Goal: Task Accomplishment & Management: Manage account settings

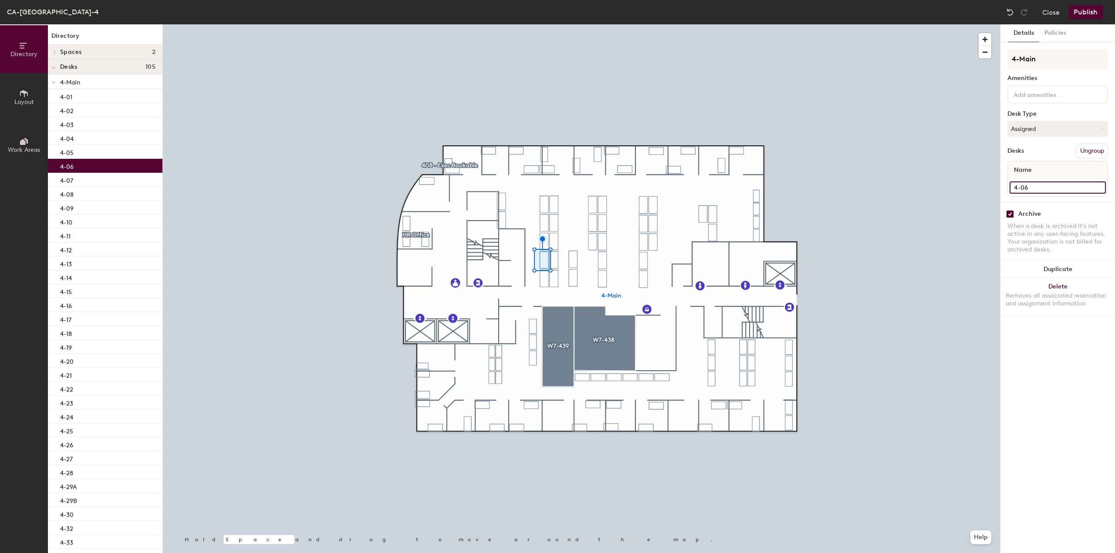
click at [1035, 186] on input "4-06" at bounding box center [1057, 188] width 96 height 12
type input "08"
click at [1011, 214] on input "checkbox" at bounding box center [1010, 214] width 8 height 8
checkbox input "false"
click at [1031, 125] on button "Assigned" at bounding box center [1057, 129] width 101 height 16
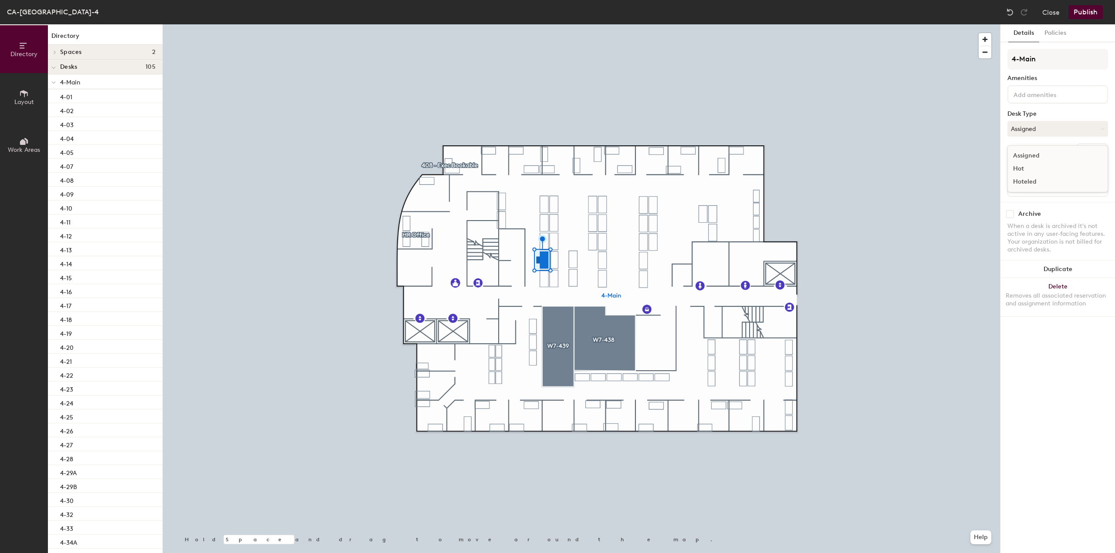
click at [1036, 180] on div "Hoteled" at bounding box center [1051, 181] width 87 height 13
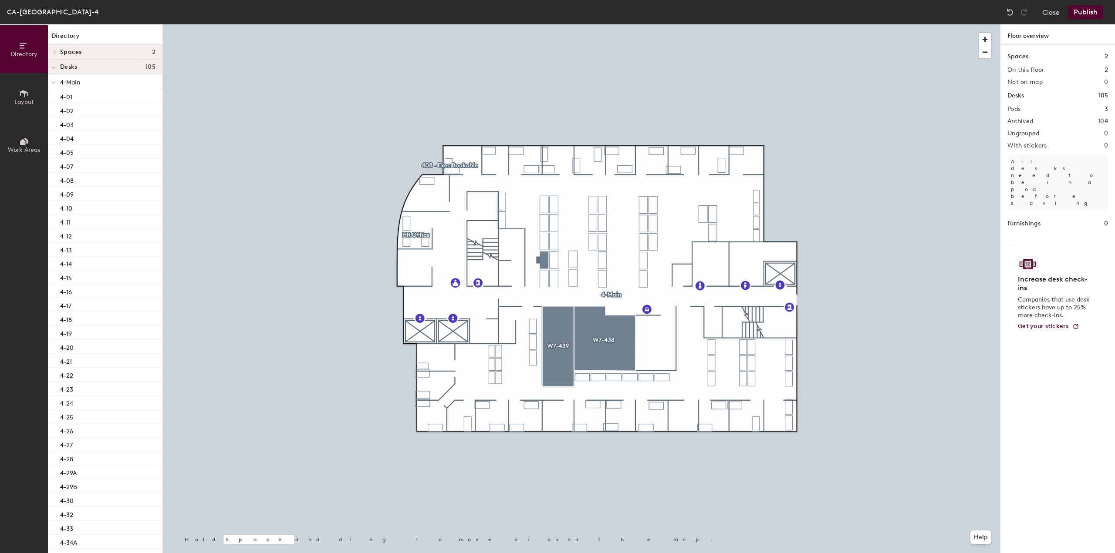
click at [544, 24] on div at bounding box center [581, 24] width 837 height 0
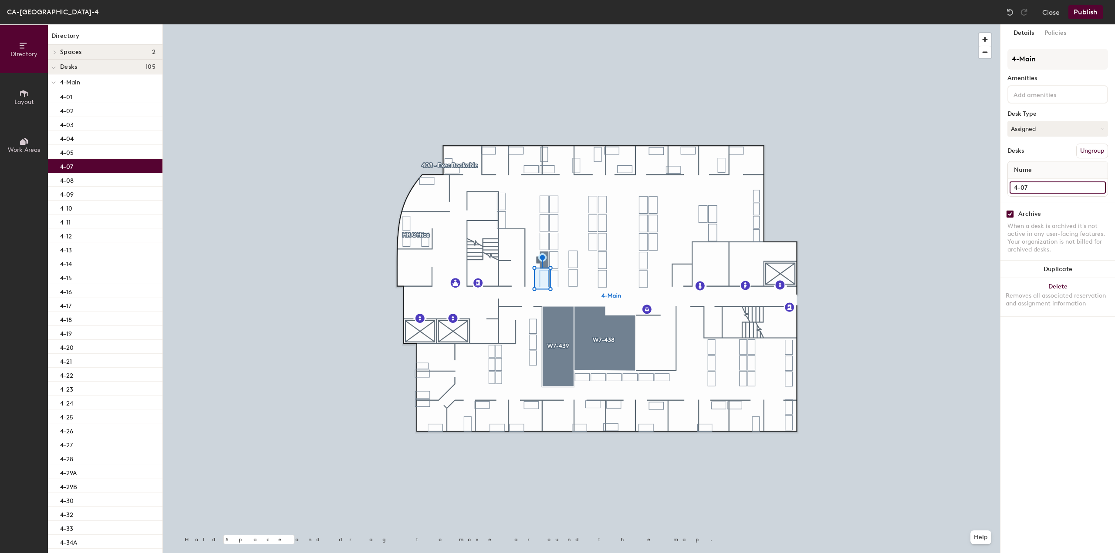
click at [1041, 189] on input "4-07" at bounding box center [1057, 188] width 96 height 12
type input "07"
click at [1008, 216] on input "checkbox" at bounding box center [1010, 214] width 8 height 8
checkbox input "false"
click at [1032, 126] on button "Assigned" at bounding box center [1057, 129] width 101 height 16
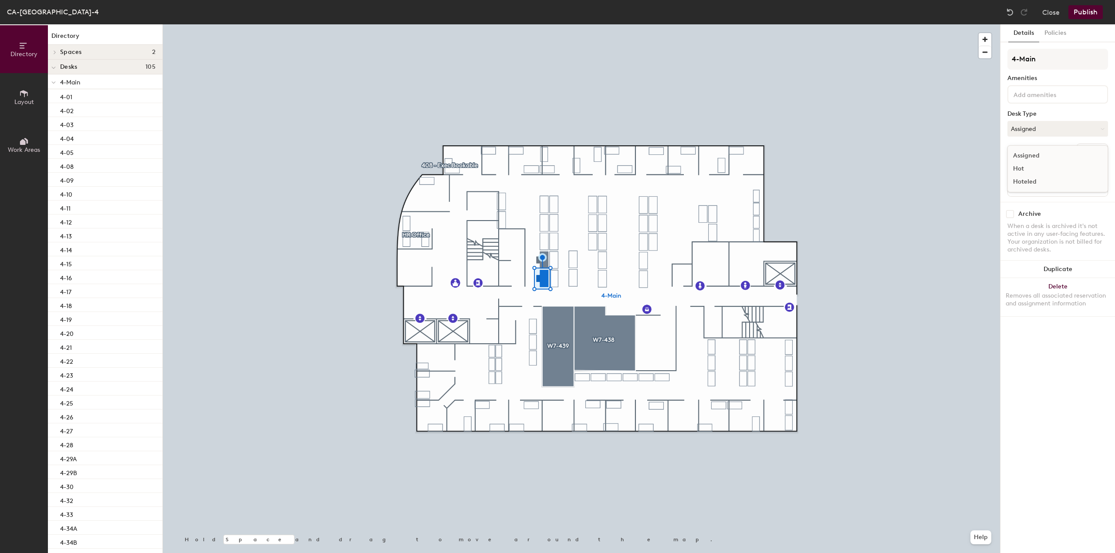
click at [1035, 185] on div "Hoteled" at bounding box center [1051, 181] width 87 height 13
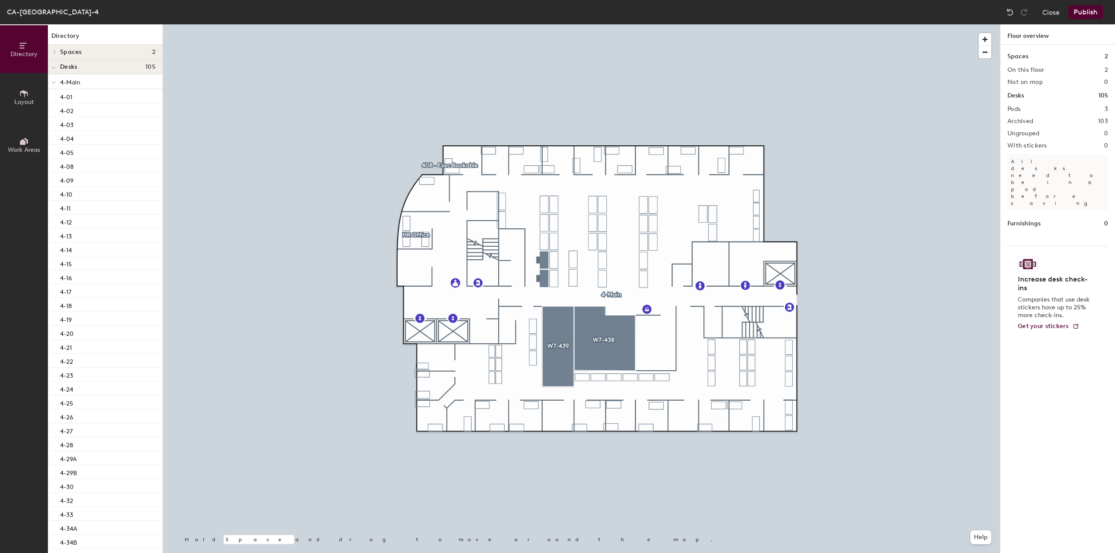
click at [557, 24] on div at bounding box center [581, 24] width 837 height 0
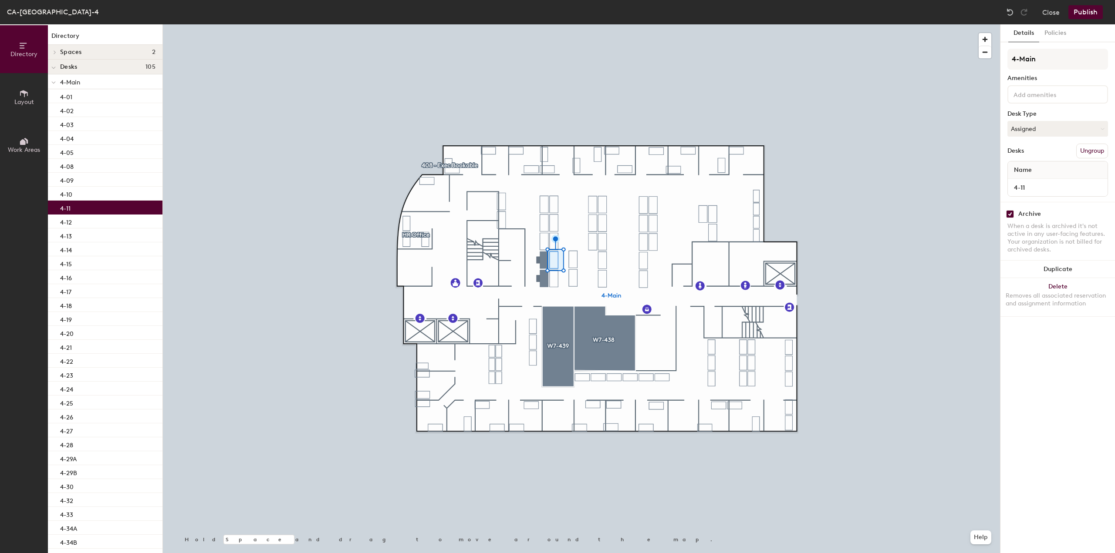
click at [1007, 215] on input "checkbox" at bounding box center [1010, 214] width 8 height 8
checkbox input "false"
click at [1028, 186] on input "4-11" at bounding box center [1057, 188] width 96 height 12
type input "12"
click at [1018, 124] on button "Assigned" at bounding box center [1057, 129] width 101 height 16
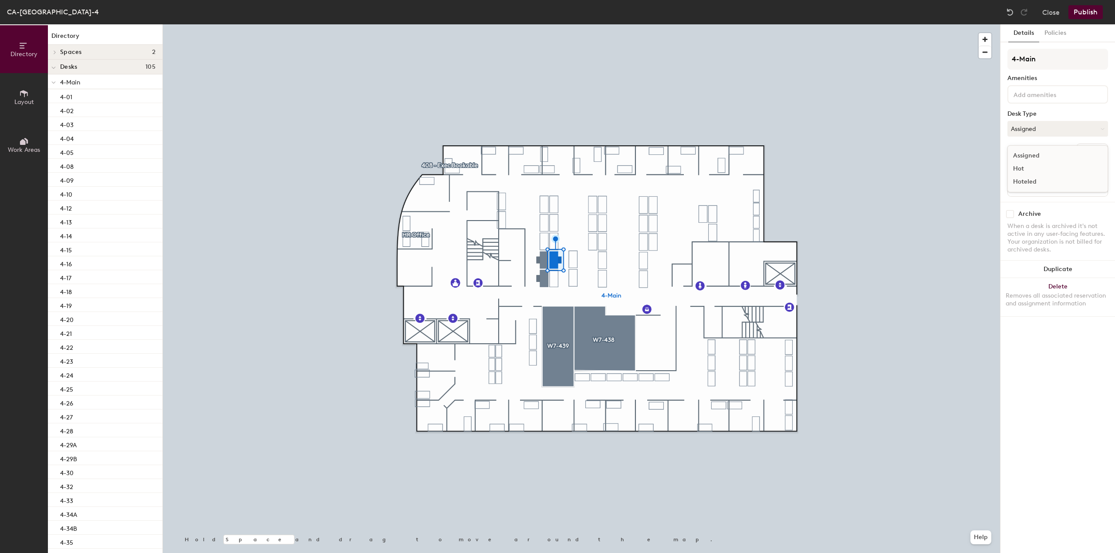
click at [1018, 180] on div "Hoteled" at bounding box center [1051, 181] width 87 height 13
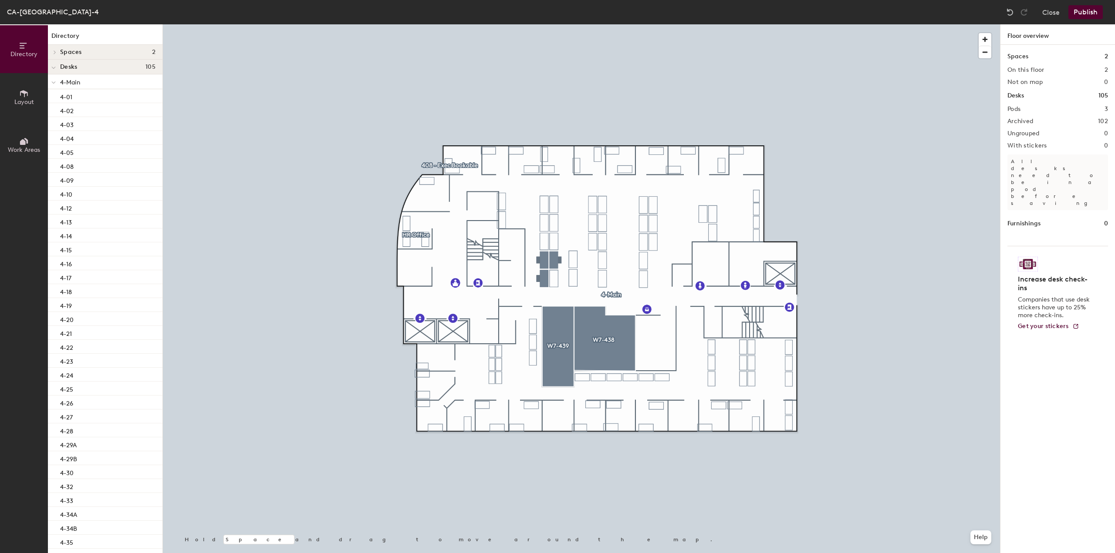
click at [554, 24] on div at bounding box center [581, 24] width 837 height 0
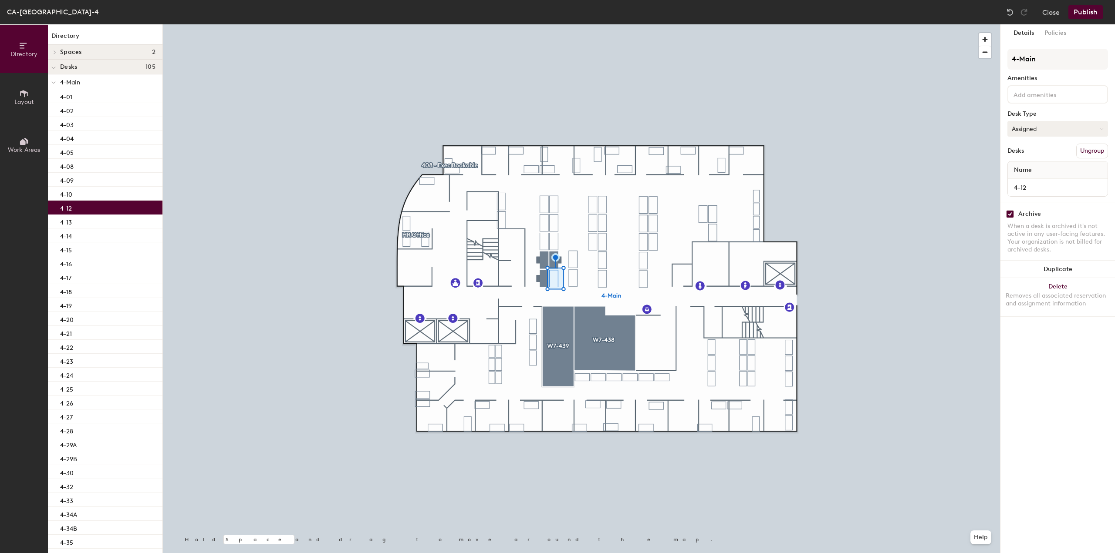
click at [1028, 128] on button "Assigned" at bounding box center [1057, 129] width 101 height 16
click at [1027, 181] on div "Hoteled" at bounding box center [1051, 181] width 87 height 13
click at [1029, 191] on input "4-12" at bounding box center [1057, 188] width 96 height 12
type input "11"
click at [1011, 213] on input "checkbox" at bounding box center [1010, 214] width 8 height 8
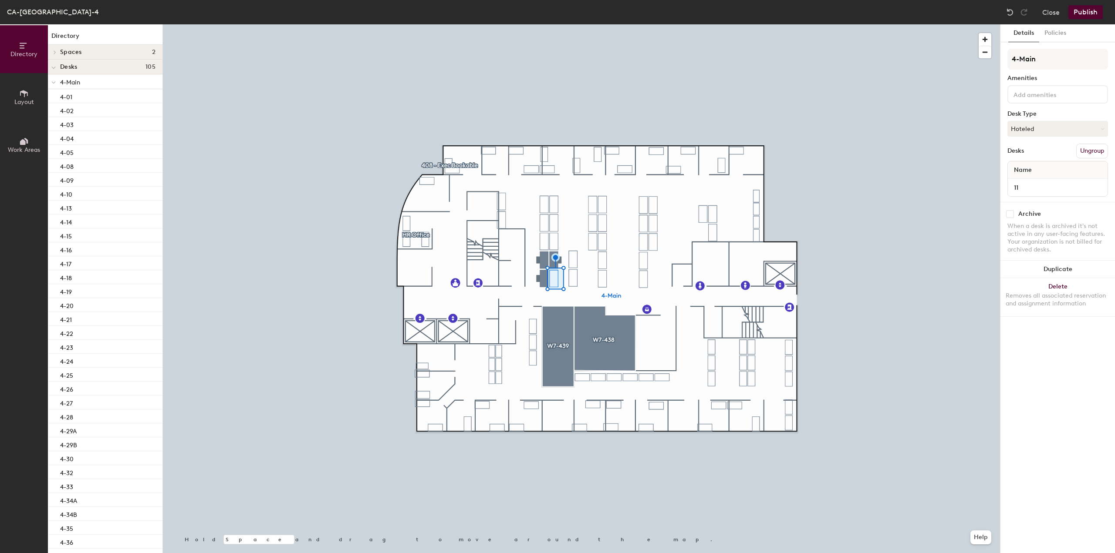
checkbox input "false"
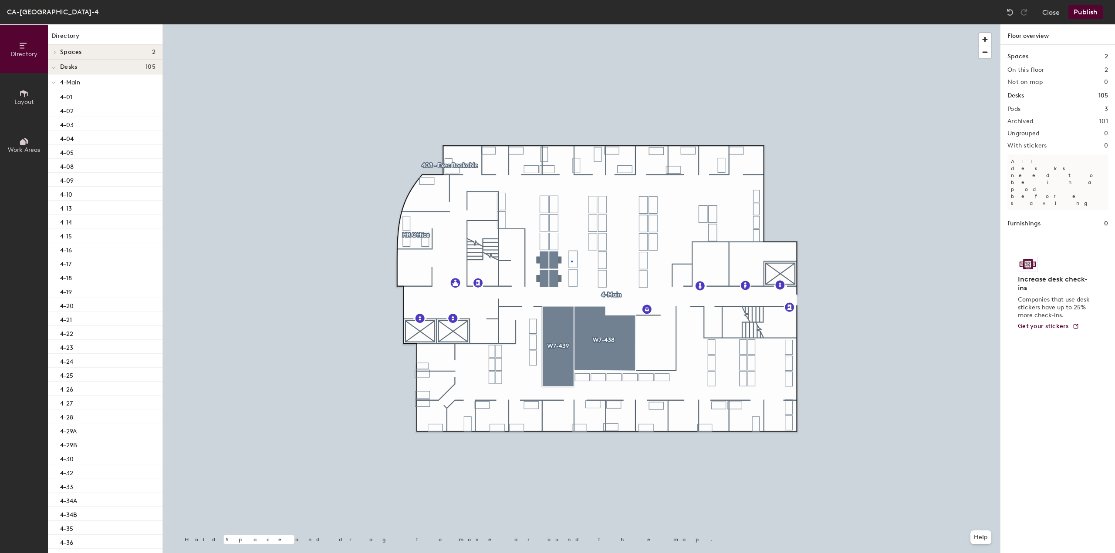
click at [571, 24] on div at bounding box center [581, 24] width 837 height 0
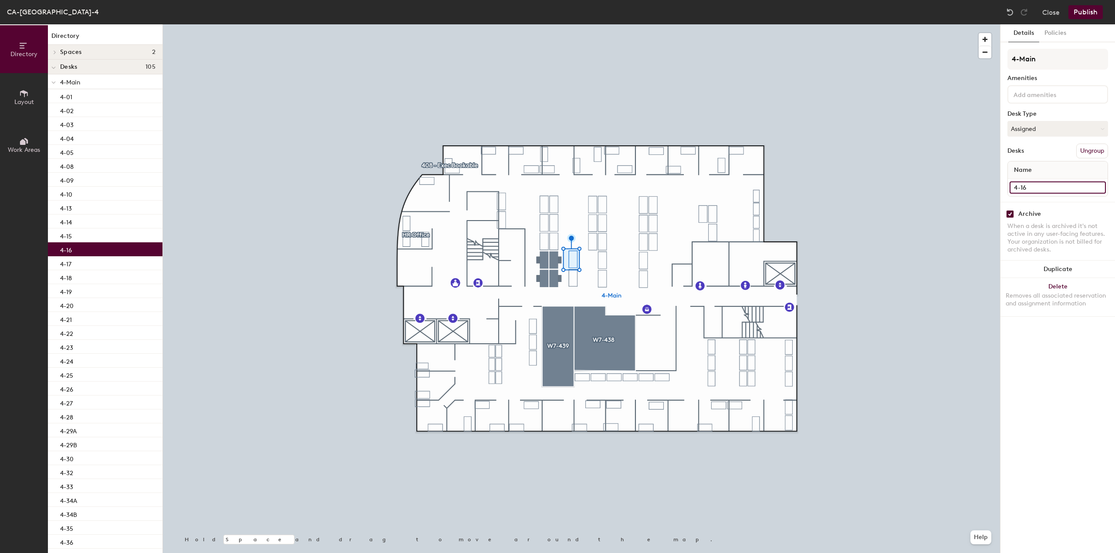
click at [1023, 184] on input "4-16" at bounding box center [1057, 188] width 96 height 12
click at [1021, 187] on input "4-16" at bounding box center [1057, 188] width 96 height 12
type input "16"
click at [1029, 126] on button "Assigned" at bounding box center [1057, 129] width 101 height 16
click at [1022, 179] on div "Hoteled" at bounding box center [1051, 181] width 87 height 13
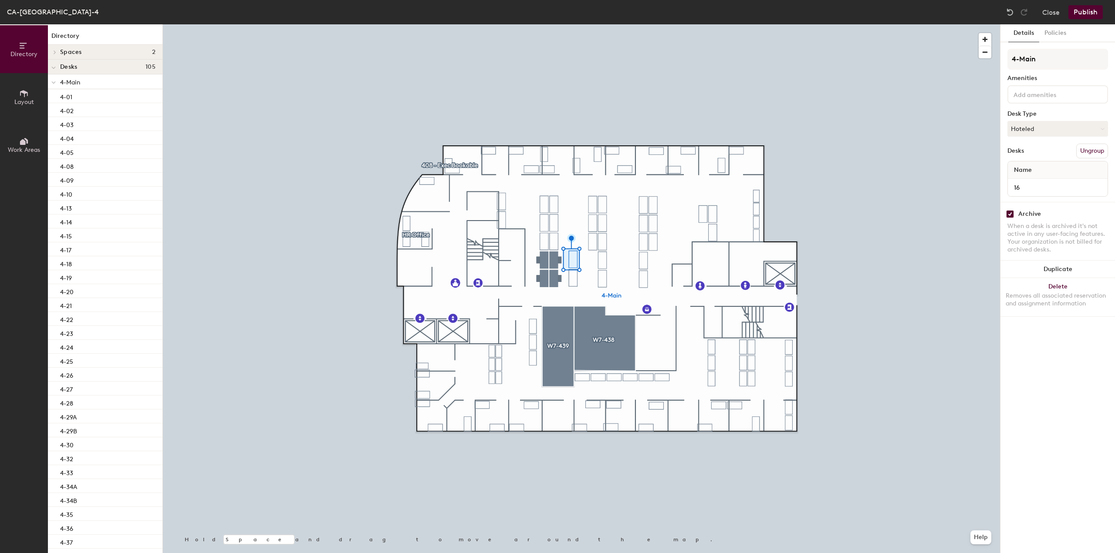
click at [1006, 211] on div "Archive When a desk is archived it's not active in any user-facing features. Yo…" at bounding box center [1057, 233] width 115 height 62
click at [1011, 212] on input "checkbox" at bounding box center [1010, 214] width 8 height 8
checkbox input "false"
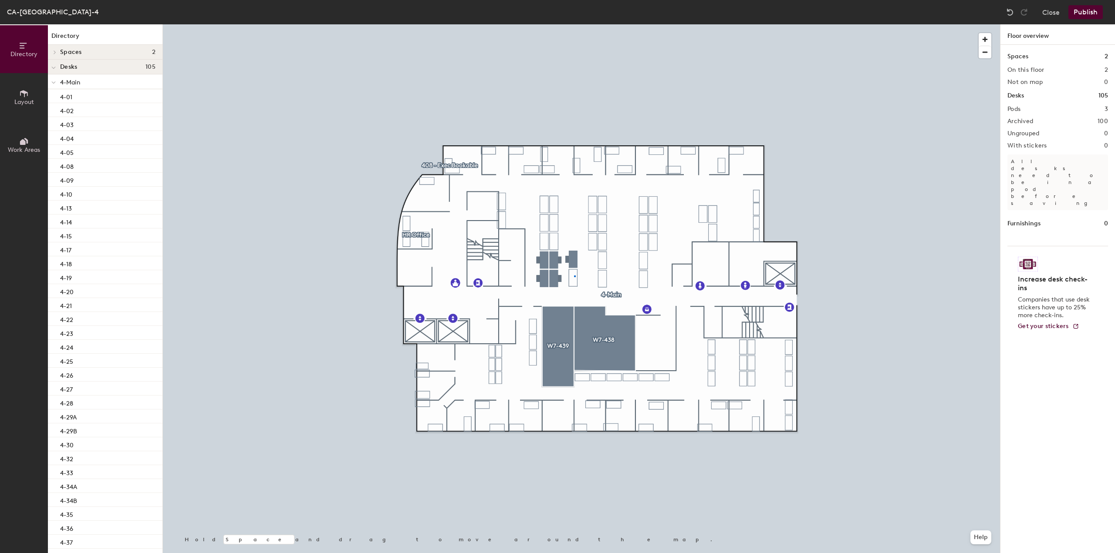
click at [574, 24] on div at bounding box center [581, 24] width 837 height 0
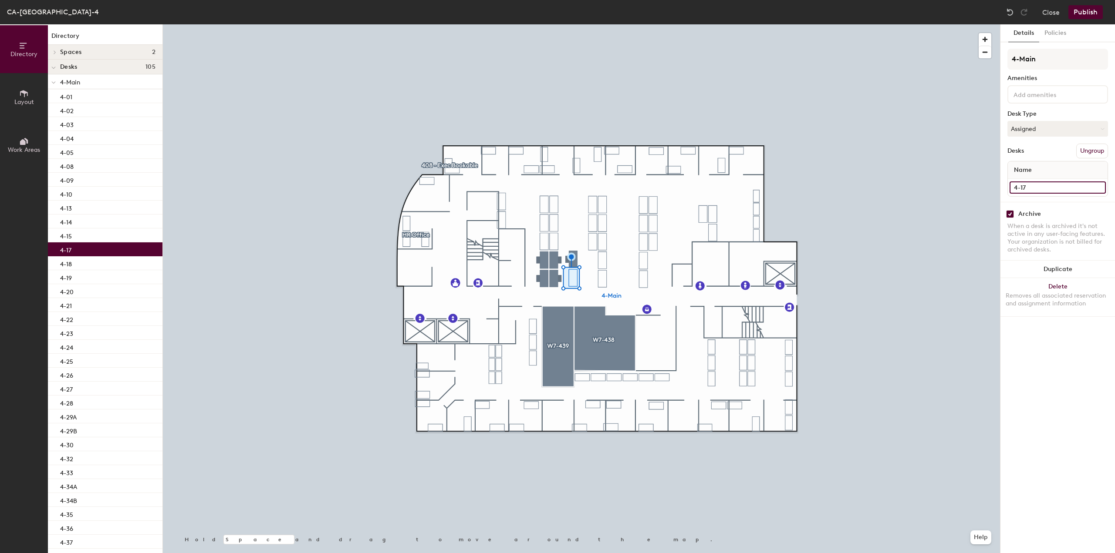
click at [1019, 186] on input "4-17" at bounding box center [1057, 188] width 96 height 12
type input "15"
click at [1016, 213] on div "Archive" at bounding box center [1057, 214] width 101 height 8
click at [1012, 211] on input "checkbox" at bounding box center [1010, 214] width 8 height 8
checkbox input "false"
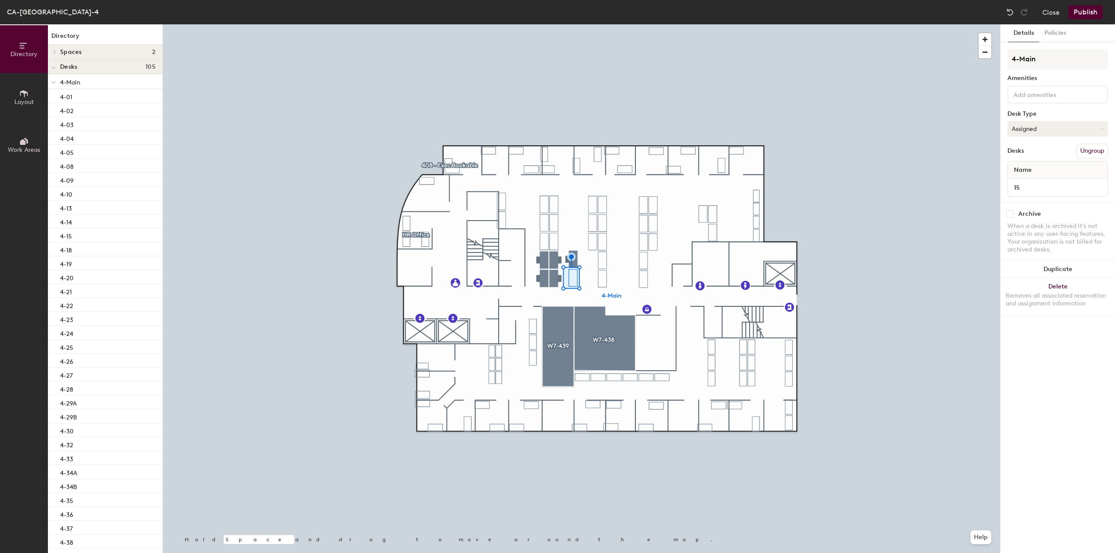
click at [1019, 134] on button "Assigned" at bounding box center [1057, 129] width 101 height 16
click at [1021, 182] on div "Hoteled" at bounding box center [1051, 181] width 87 height 13
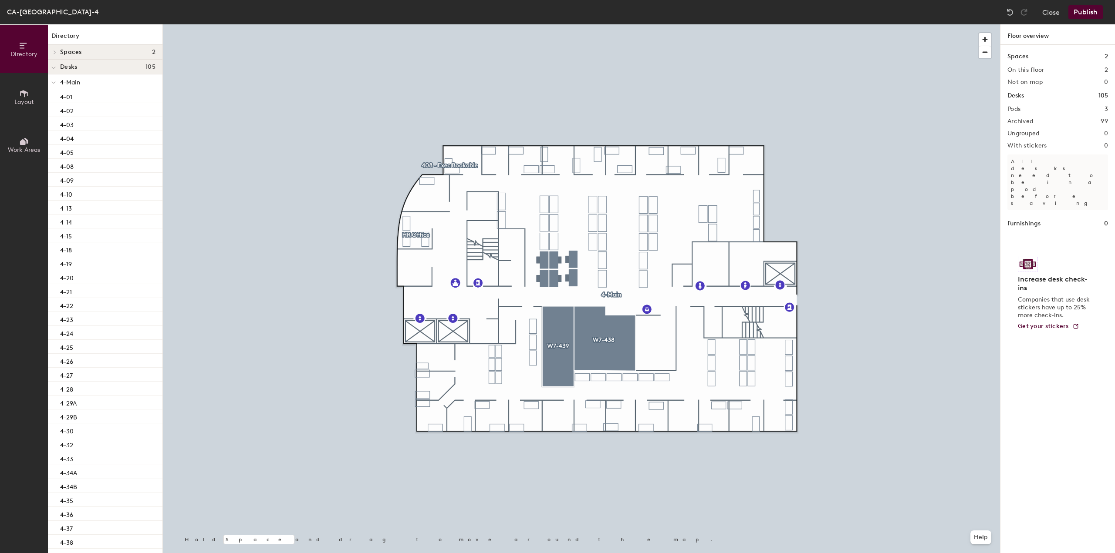
click at [1094, 15] on button "Publish" at bounding box center [1085, 12] width 34 height 14
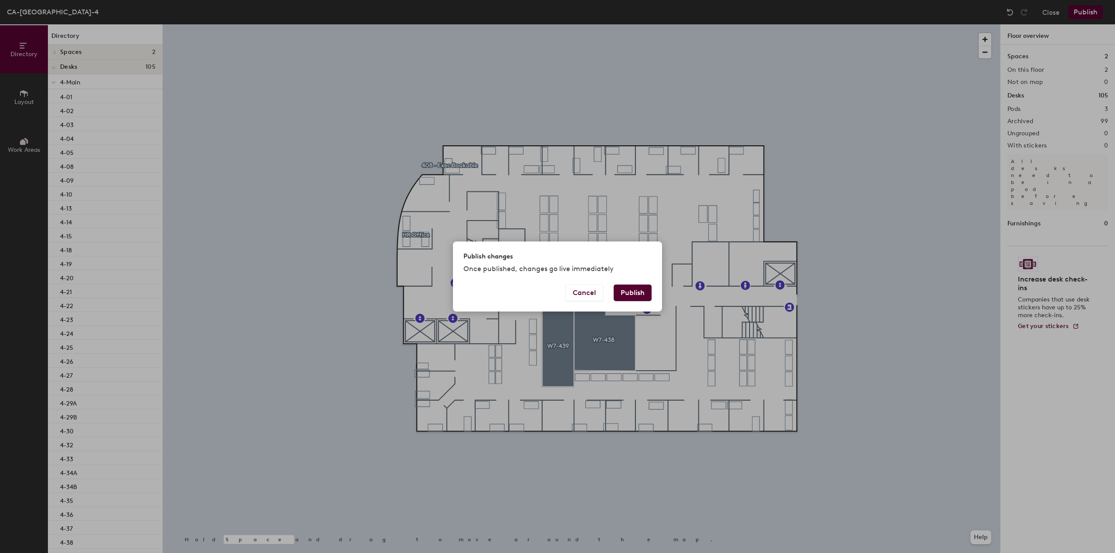
click at [631, 290] on button "Publish" at bounding box center [632, 293] width 38 height 17
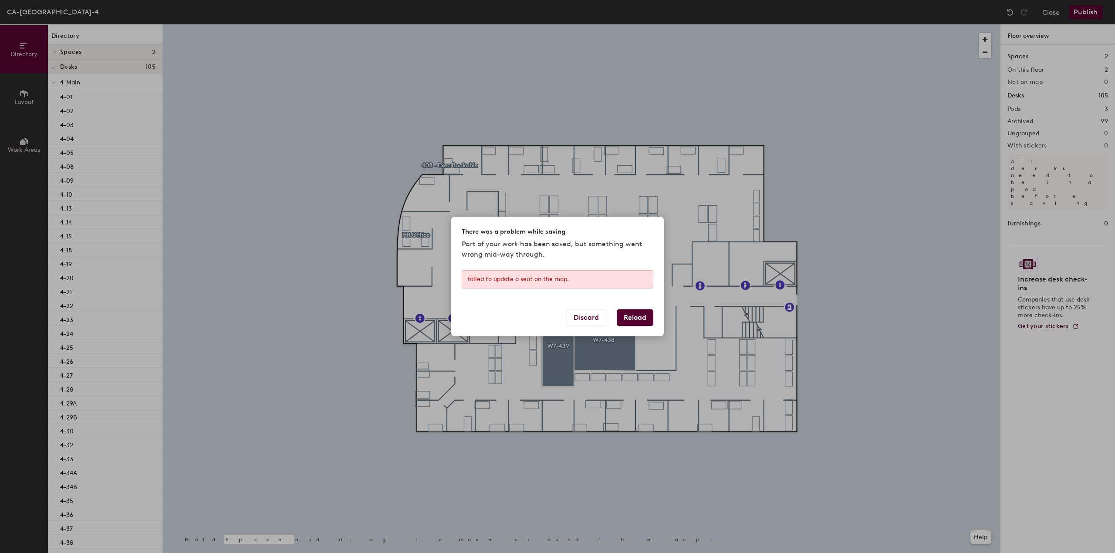
click at [641, 317] on button "Reload" at bounding box center [635, 318] width 37 height 17
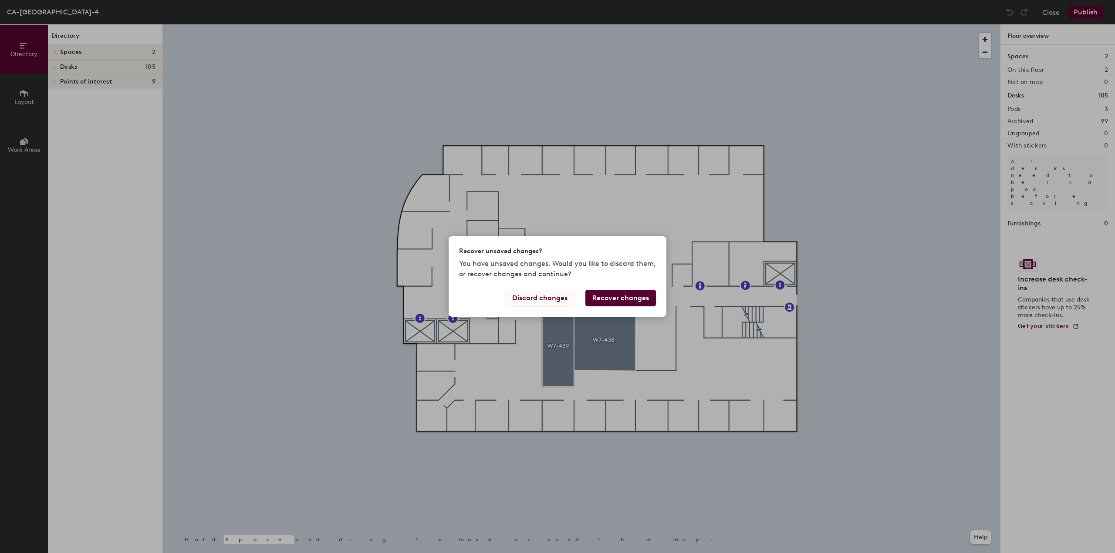
click at [551, 300] on button "Discard changes" at bounding box center [540, 298] width 70 height 17
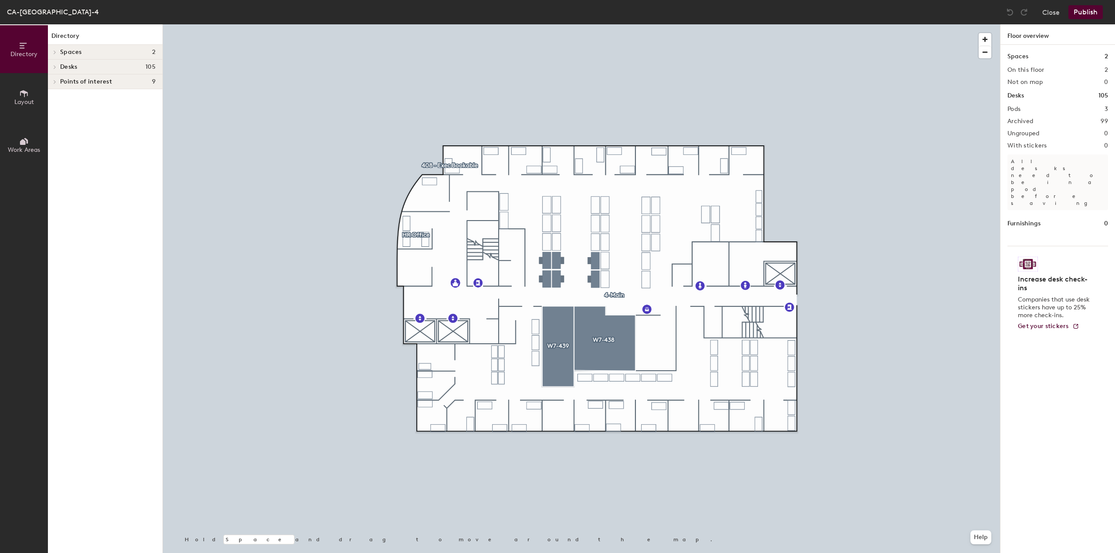
click at [1087, 12] on button "Publish" at bounding box center [1085, 12] width 34 height 14
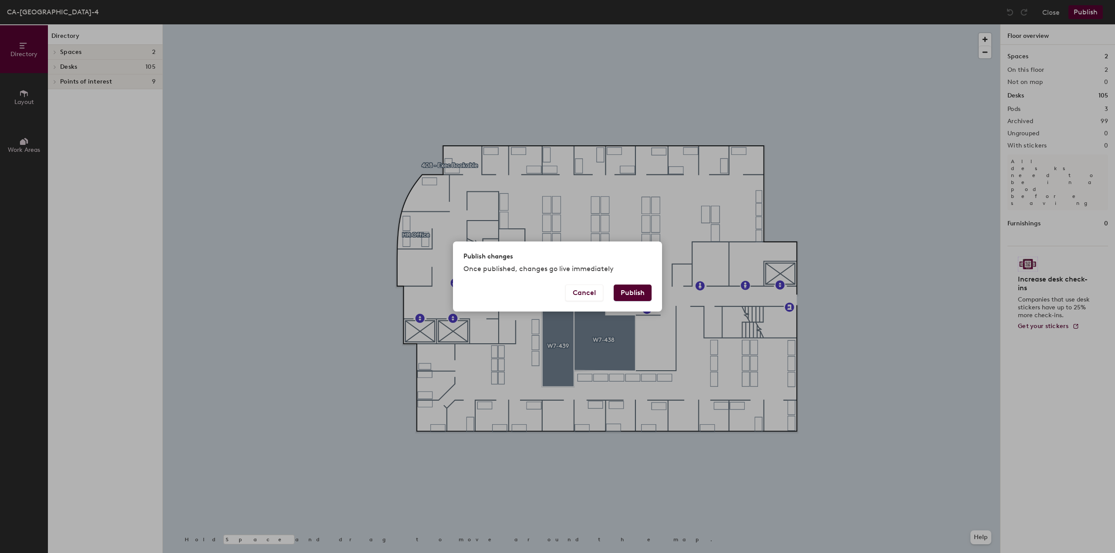
click at [648, 288] on button "Publish" at bounding box center [632, 293] width 38 height 17
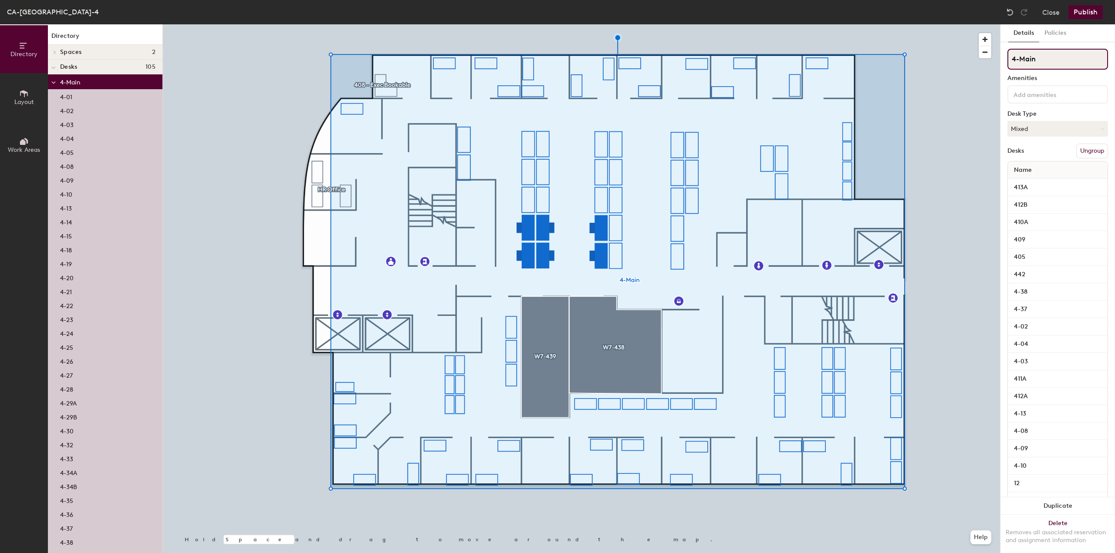
click at [1038, 59] on input "4-Main" at bounding box center [1057, 59] width 101 height 21
click at [998, 60] on div "Directory Layout Work Areas Directory Spaces 2 W7-438 W7-439 Desks 105 4-Main 4…" at bounding box center [557, 288] width 1115 height 529
type input "Flex Stations"
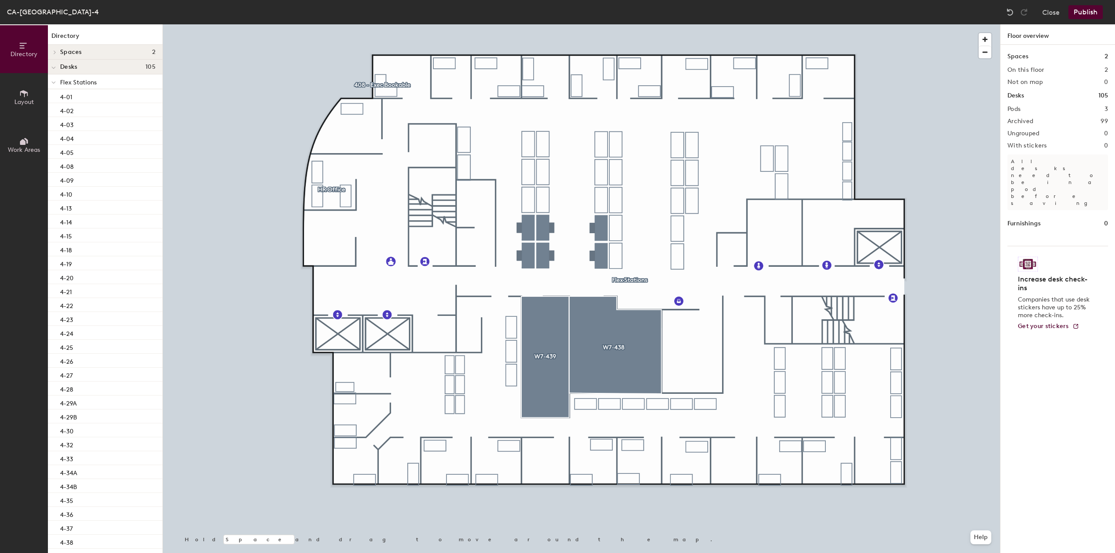
click at [522, 24] on div at bounding box center [581, 24] width 837 height 0
click at [525, 24] on div at bounding box center [581, 24] width 837 height 0
click at [626, 24] on div at bounding box center [581, 24] width 837 height 0
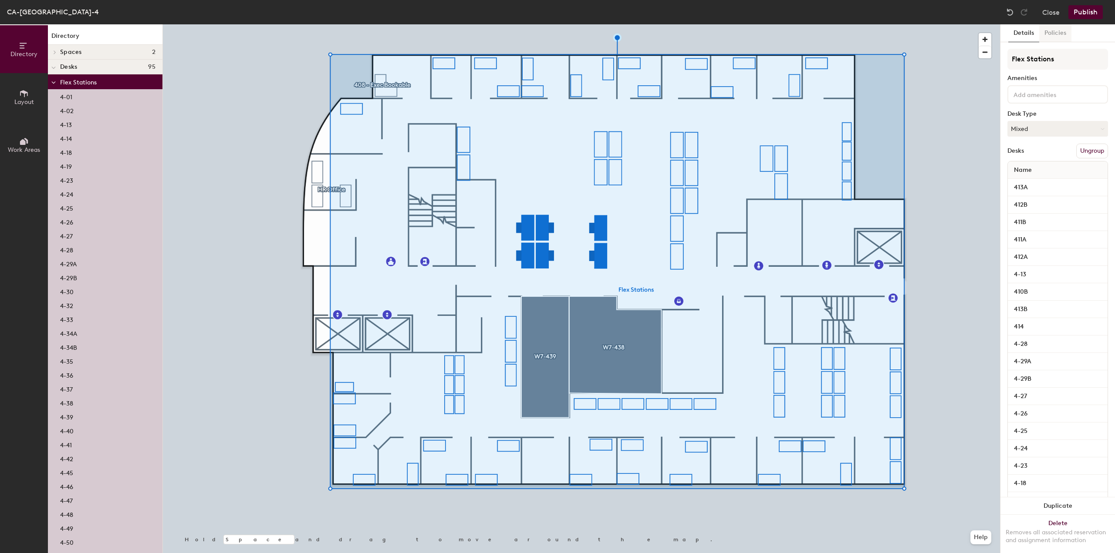
click at [1046, 33] on button "Policies" at bounding box center [1055, 33] width 32 height 18
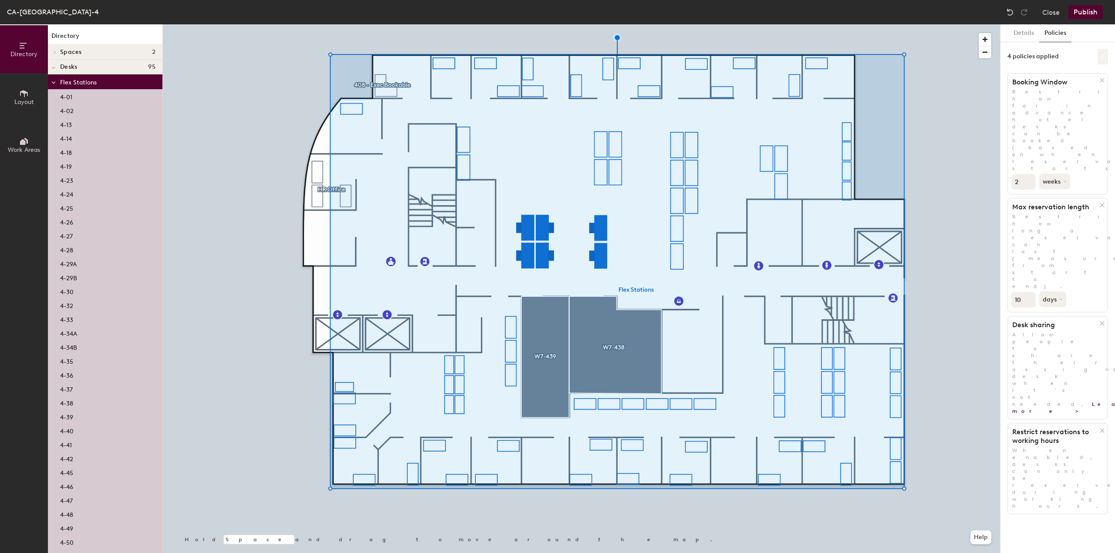
click at [1102, 53] on button at bounding box center [1102, 57] width 10 height 16
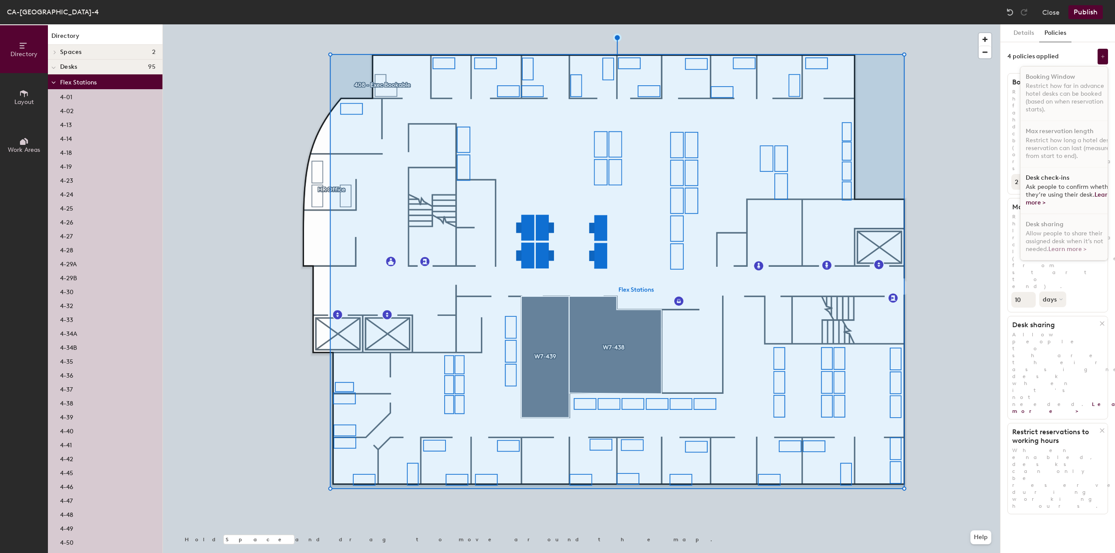
click at [1077, 184] on span "Ask people to confirm whether they’re using their desk. Learn more >" at bounding box center [1069, 194] width 88 height 23
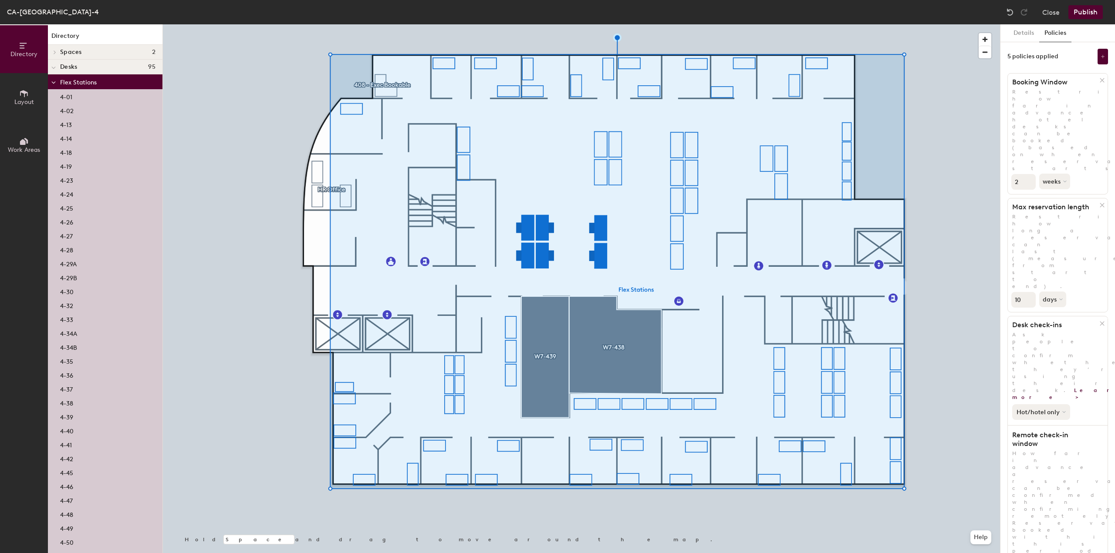
click at [1057, 404] on button "Hot/hotel only" at bounding box center [1041, 412] width 58 height 16
click at [1051, 436] on div "Hot/hotel only" at bounding box center [1039, 441] width 54 height 10
click at [1105, 58] on button at bounding box center [1102, 57] width 10 height 16
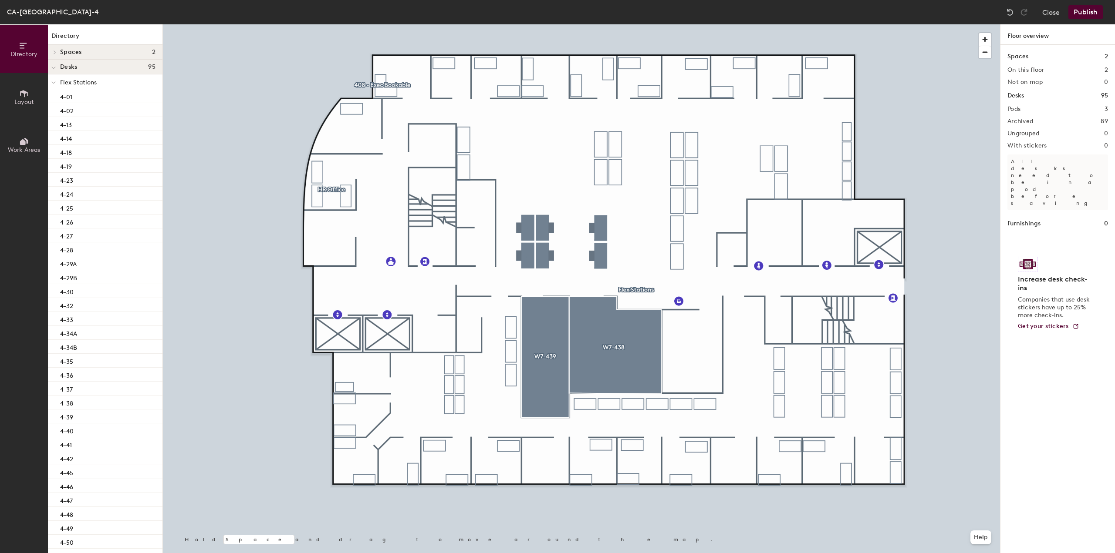
click at [1076, 10] on button "Publish" at bounding box center [1085, 12] width 34 height 14
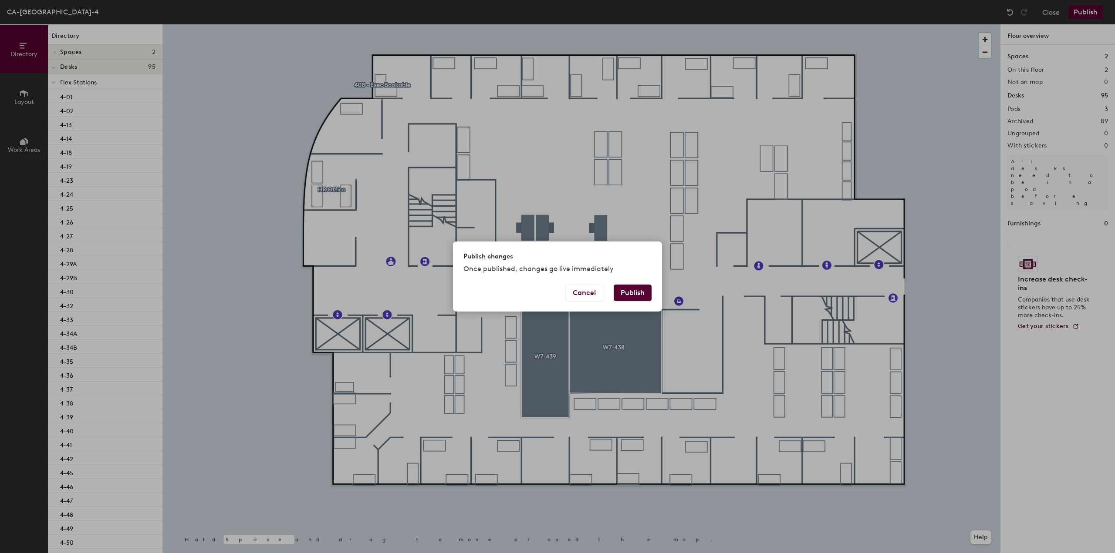
click at [649, 292] on button "Publish" at bounding box center [632, 293] width 38 height 17
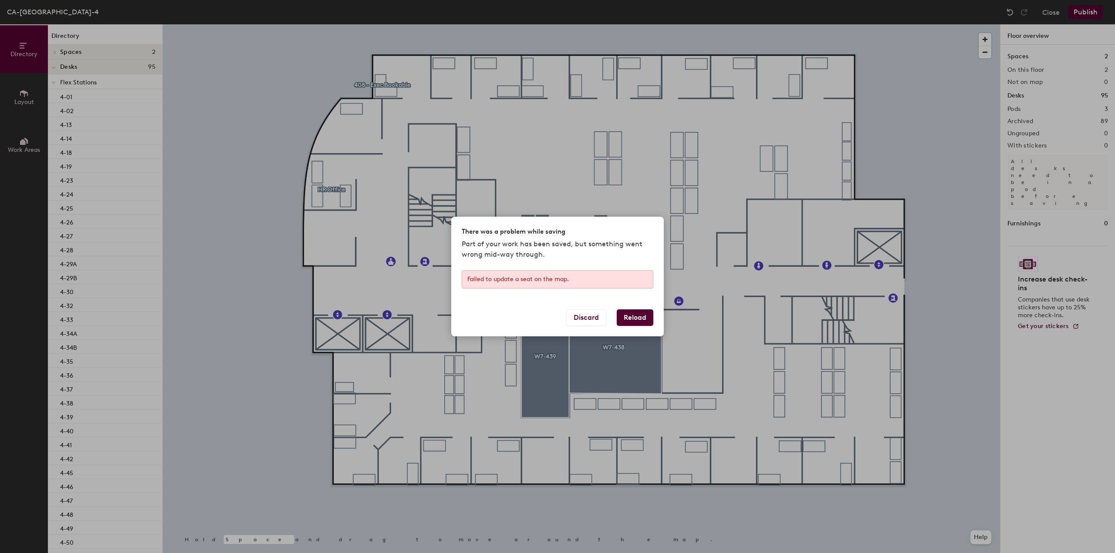
click at [633, 322] on button "Reload" at bounding box center [635, 318] width 37 height 17
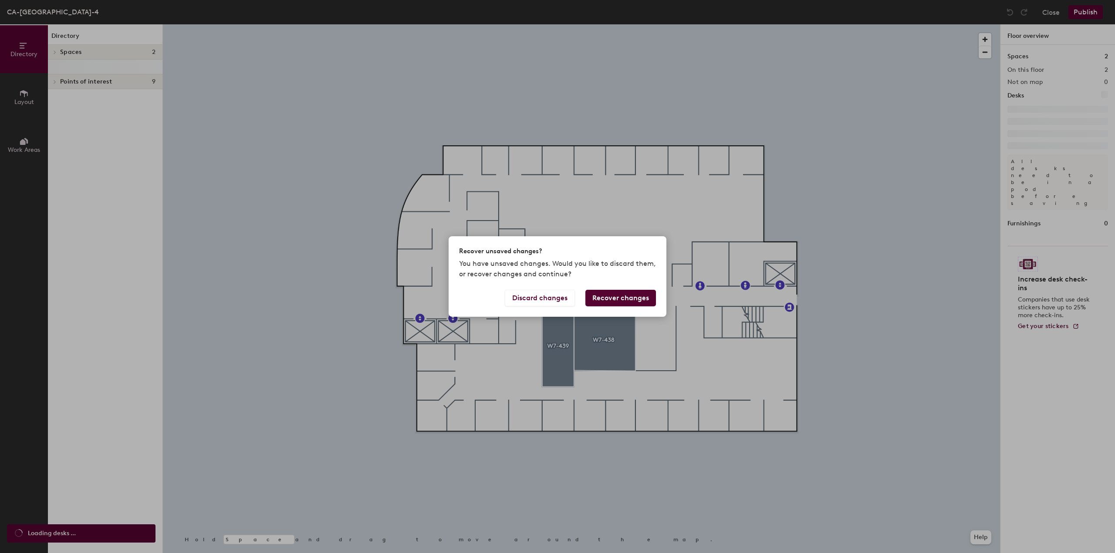
click at [591, 296] on button "Recover changes" at bounding box center [620, 298] width 71 height 17
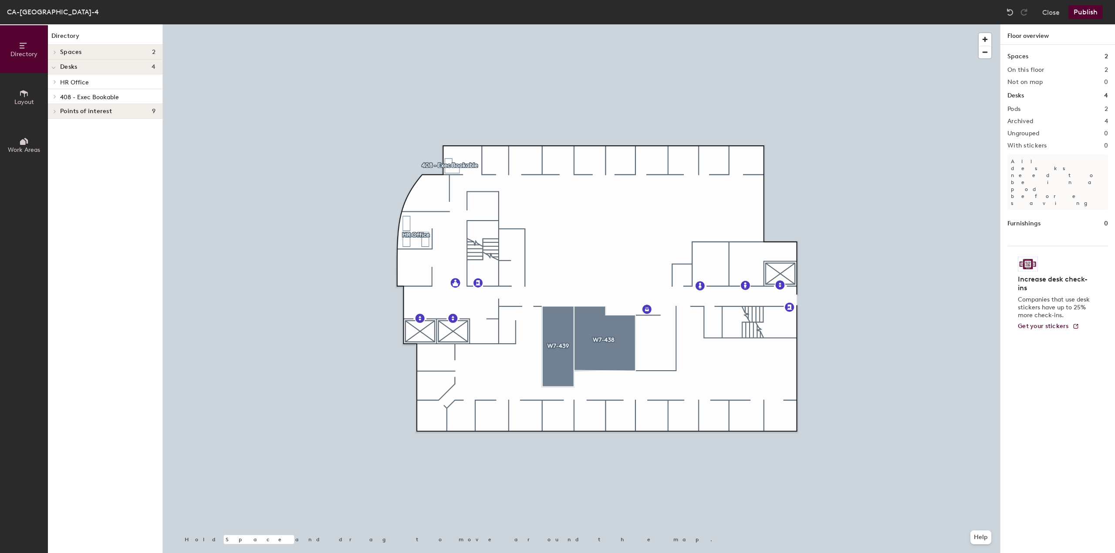
click at [59, 81] on div "HR Office" at bounding box center [105, 81] width 115 height 15
click at [57, 67] on div at bounding box center [53, 67] width 11 height 14
click at [11, 95] on button "Layout" at bounding box center [24, 97] width 48 height 48
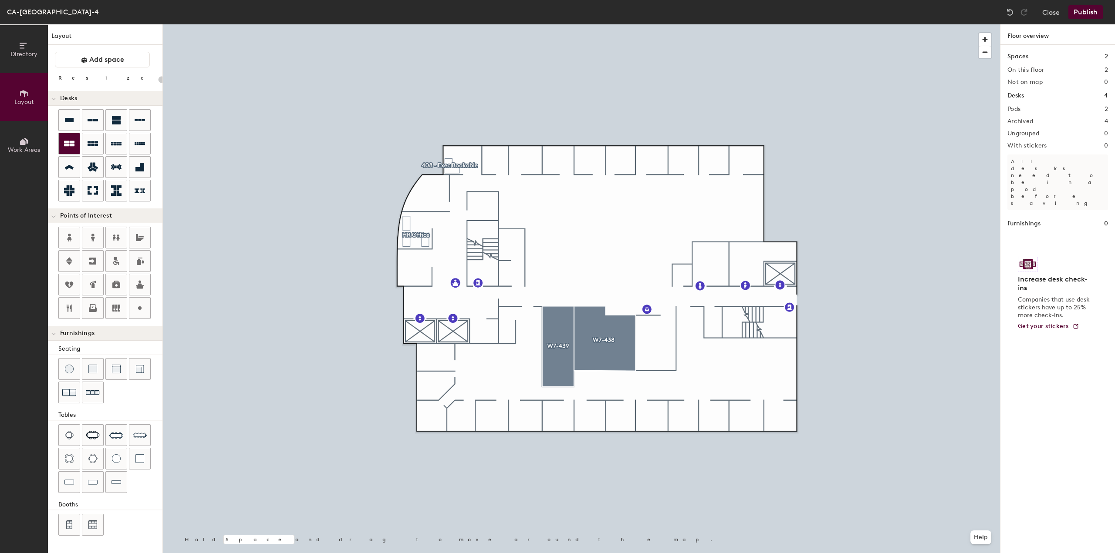
click at [68, 139] on icon at bounding box center [69, 143] width 10 height 10
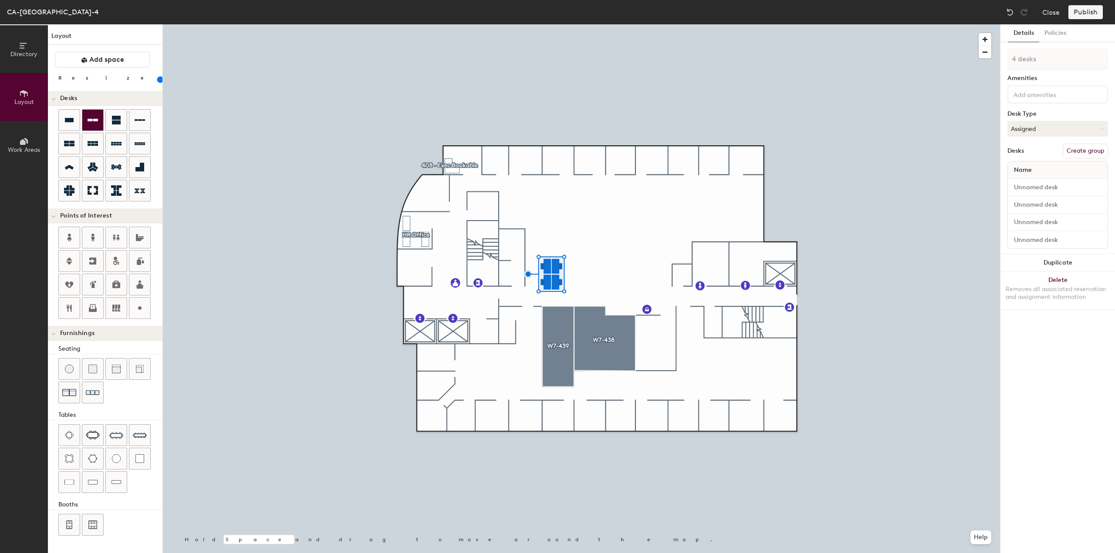
click at [99, 125] on div at bounding box center [92, 120] width 21 height 21
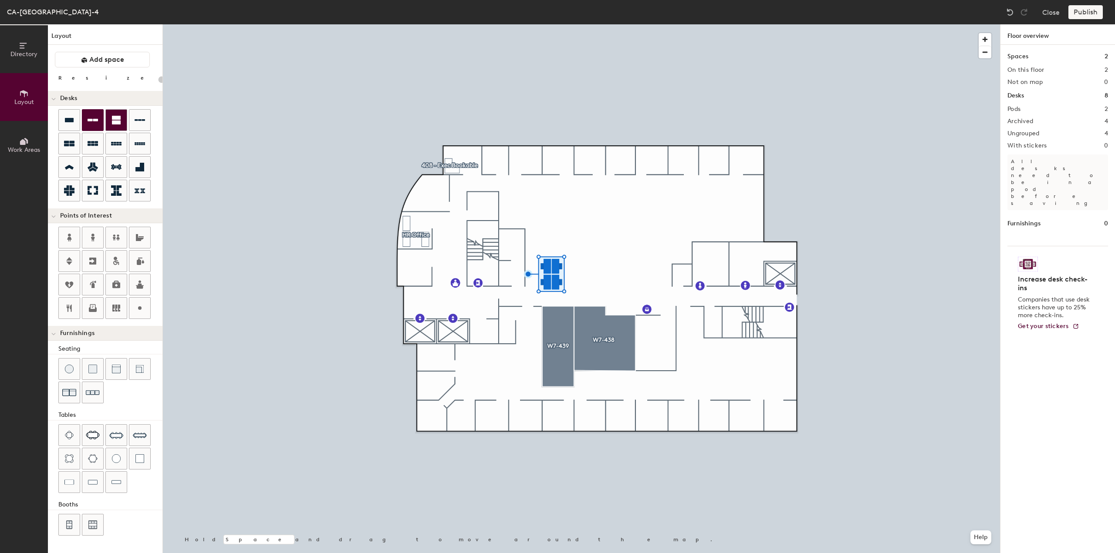
type input "120"
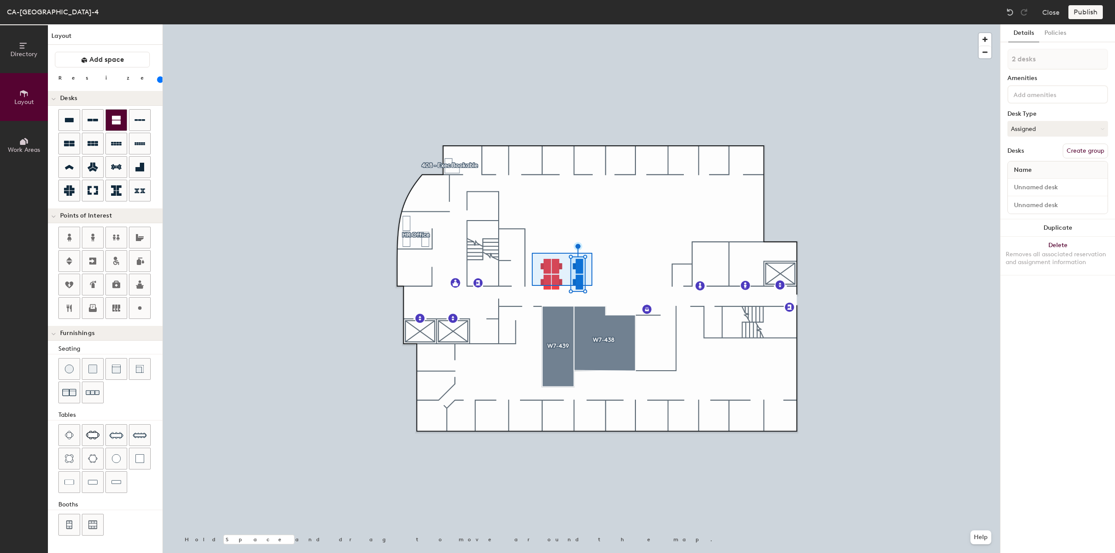
type input "6 desks"
click at [1075, 151] on button "Create group" at bounding box center [1084, 151] width 45 height 15
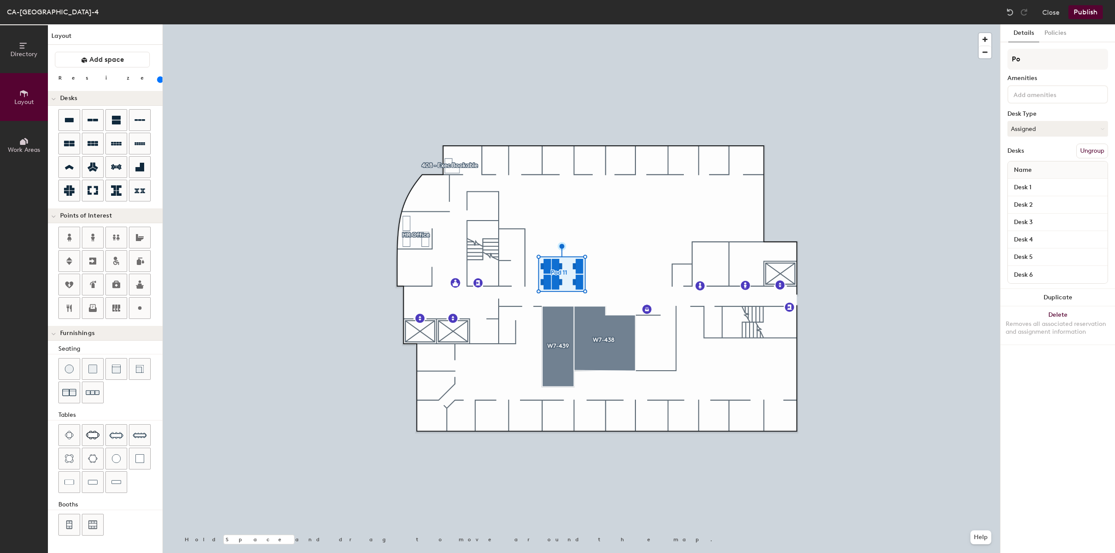
type input "P"
type input "Flex Stations"
click at [1062, 131] on button "Assigned" at bounding box center [1057, 129] width 101 height 16
click at [1050, 181] on div "Hoteled" at bounding box center [1051, 181] width 87 height 13
click at [1044, 188] on input "Desk 1" at bounding box center [1057, 188] width 96 height 12
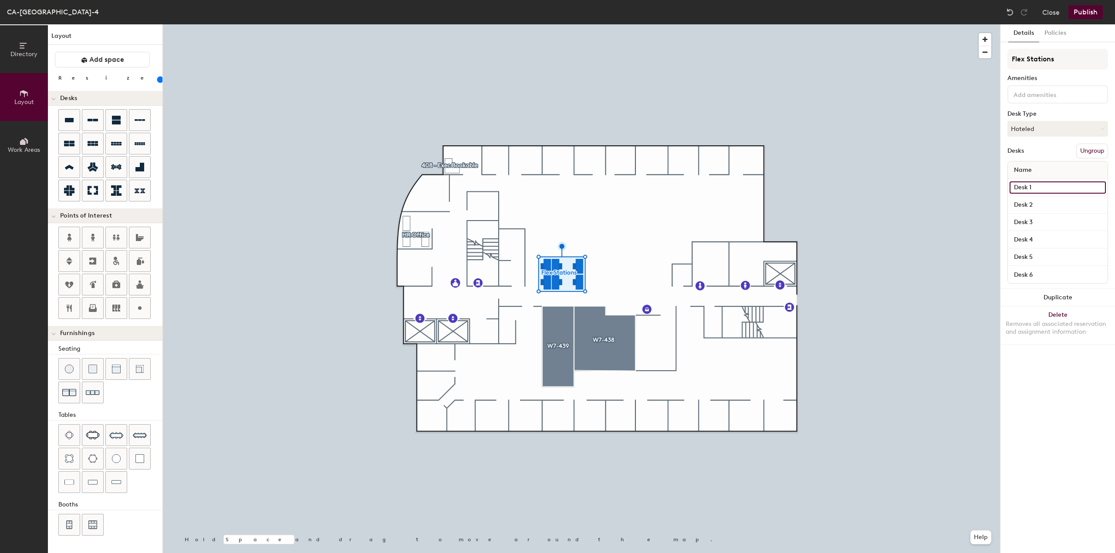
click at [1033, 190] on input "Desk 1" at bounding box center [1057, 188] width 96 height 12
type input "08"
type input "07"
type input "11"
type input "15"
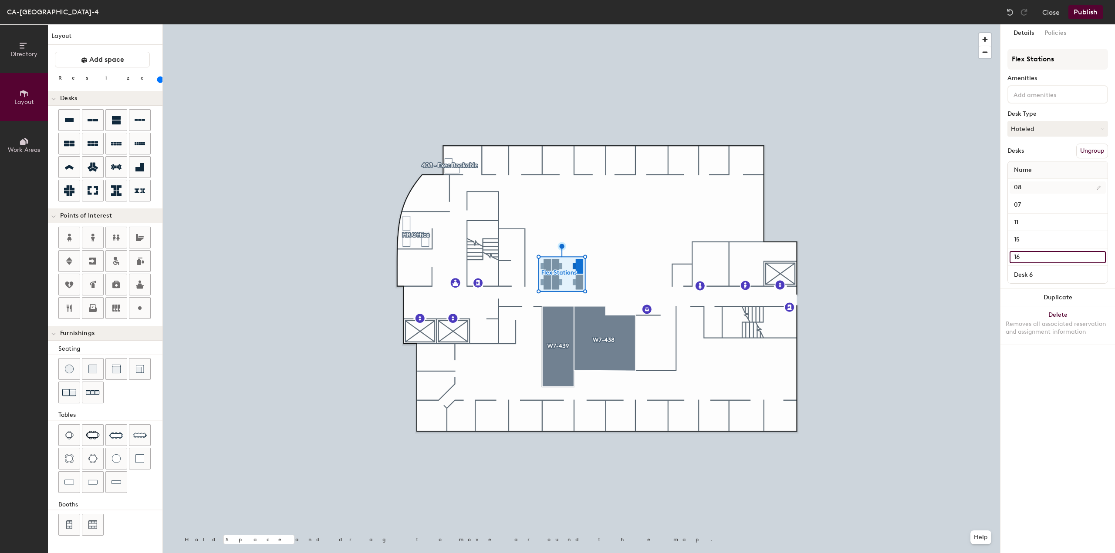
type input "16"
type input "07"
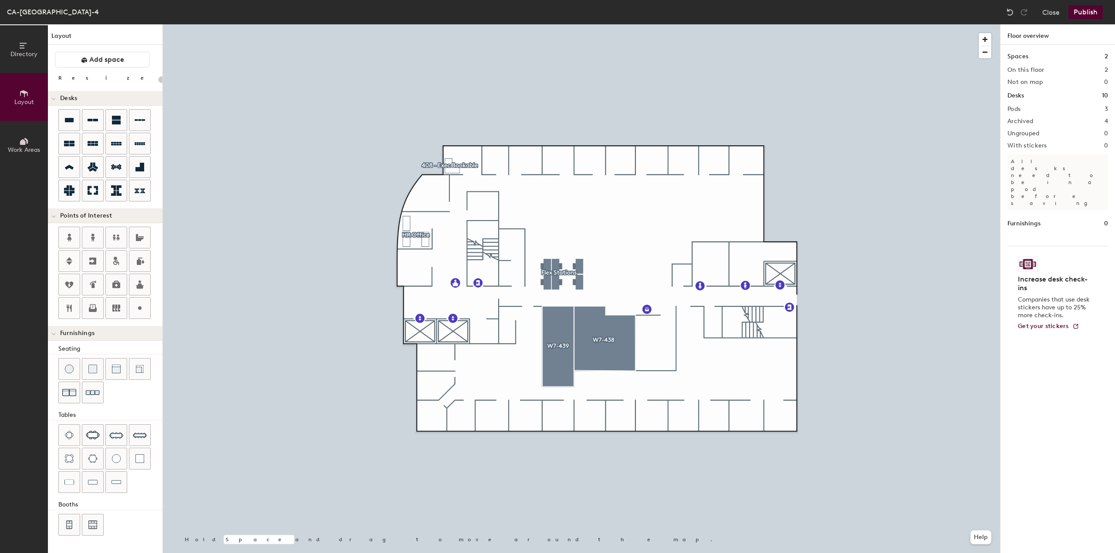
type input "120"
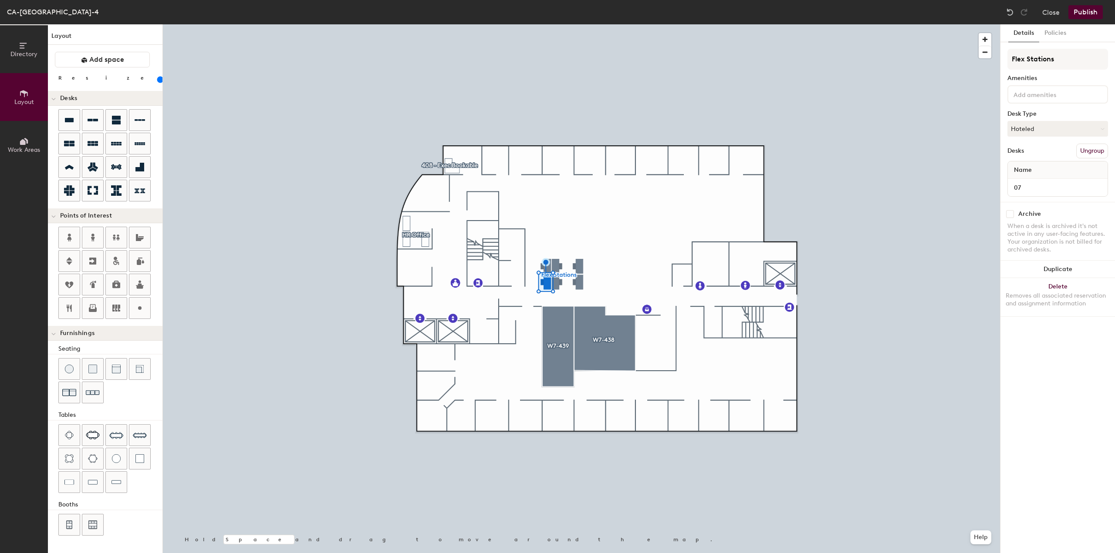
click at [556, 24] on div at bounding box center [581, 24] width 837 height 0
click at [1022, 185] on input "07" at bounding box center [1057, 188] width 96 height 12
type input "12"
click at [1051, 35] on button "Policies" at bounding box center [1055, 33] width 32 height 18
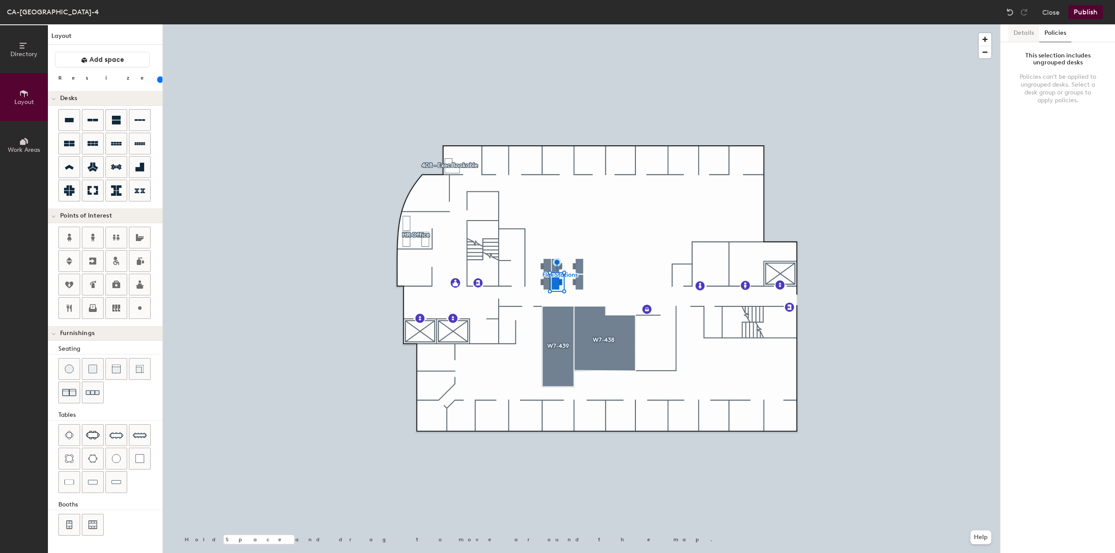
click at [1024, 35] on button "Details" at bounding box center [1023, 33] width 31 height 18
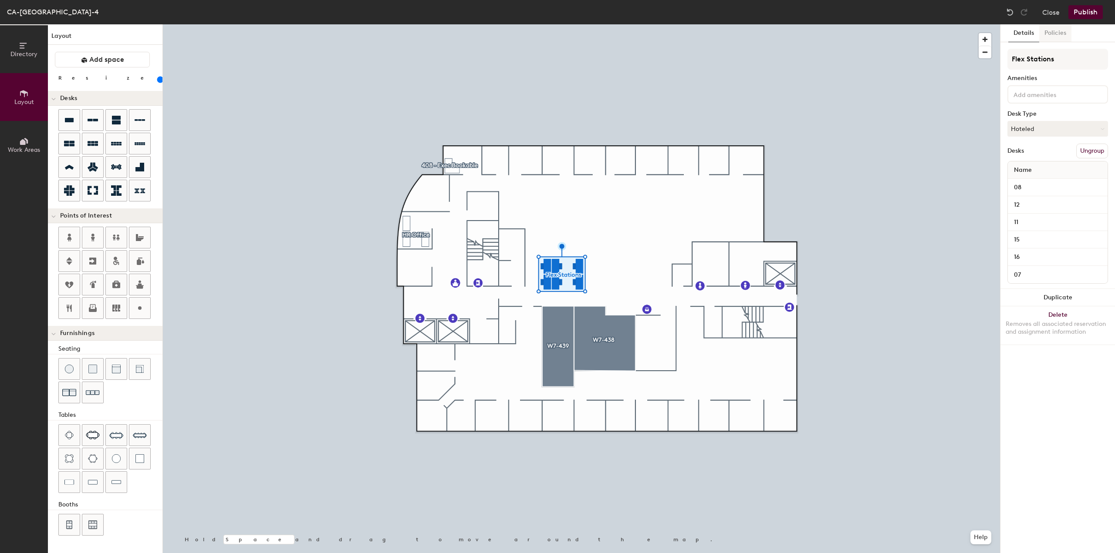
click at [1058, 35] on button "Policies" at bounding box center [1055, 33] width 32 height 18
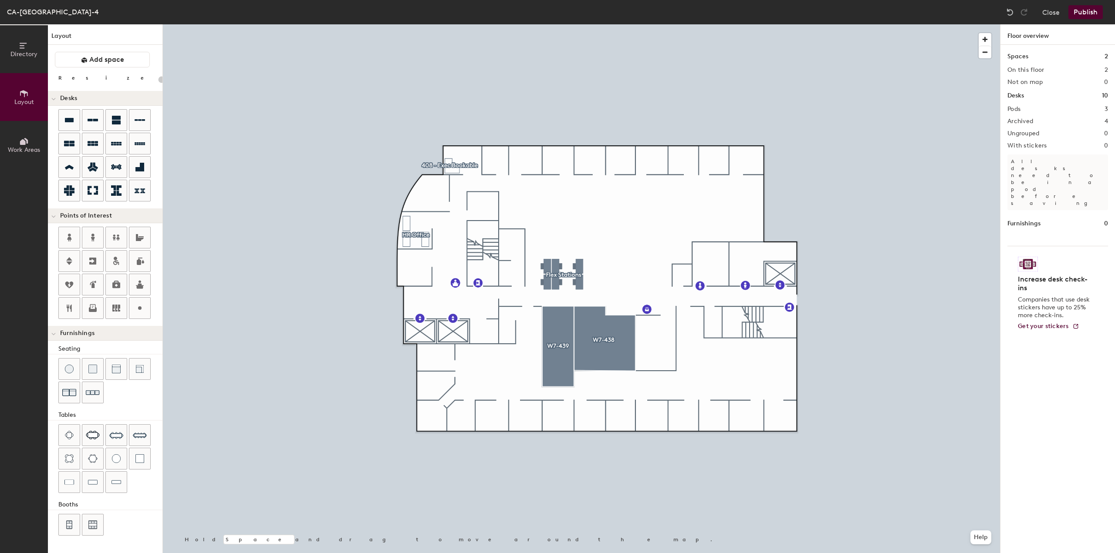
click at [1089, 13] on button "Publish" at bounding box center [1085, 12] width 34 height 14
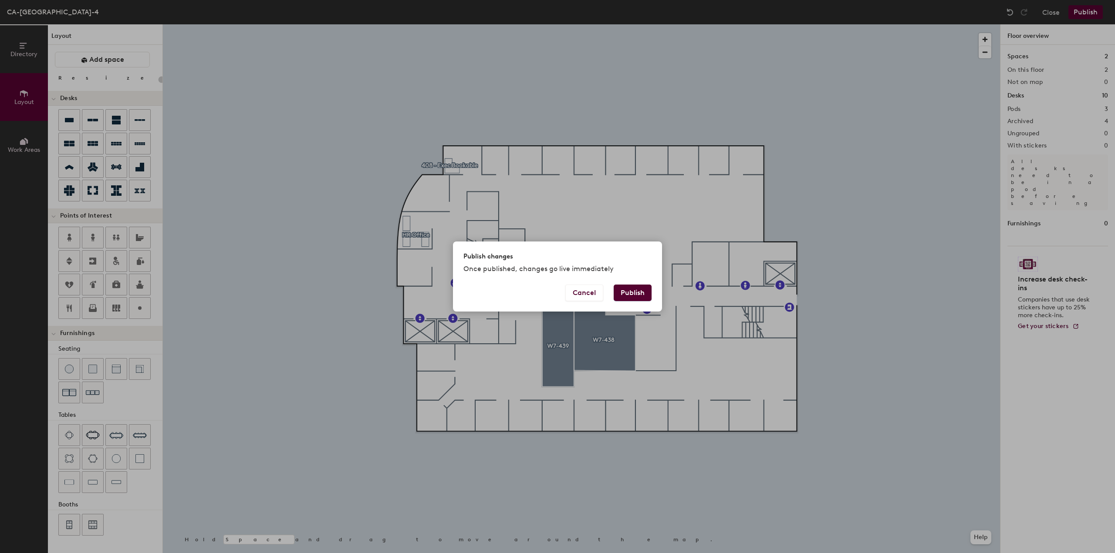
click at [648, 291] on button "Publish" at bounding box center [632, 293] width 38 height 17
type input "20"
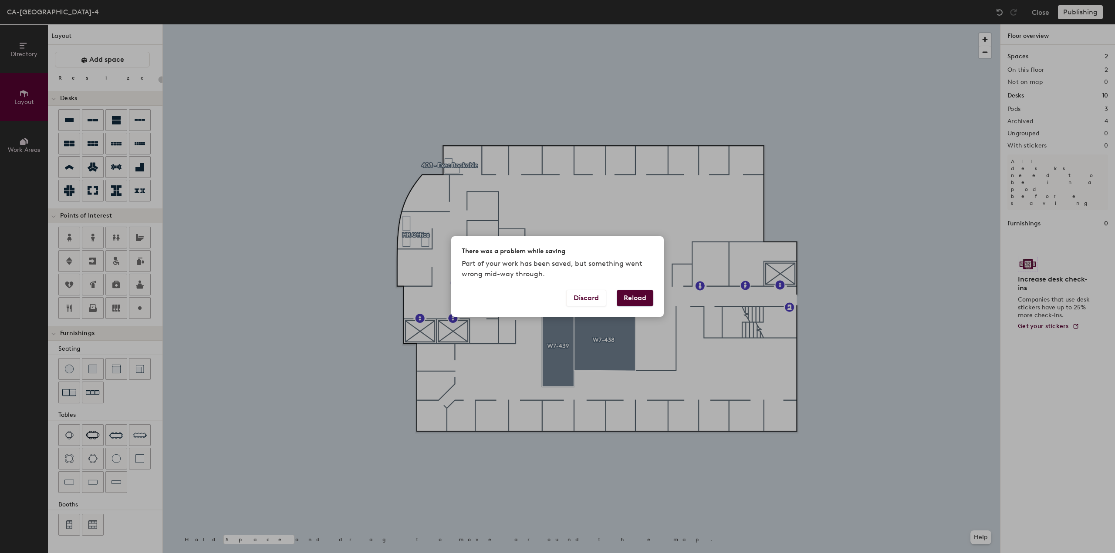
drag, startPoint x: 634, startPoint y: 295, endPoint x: 621, endPoint y: 293, distance: 13.2
click at [634, 295] on button "Reload" at bounding box center [635, 298] width 37 height 17
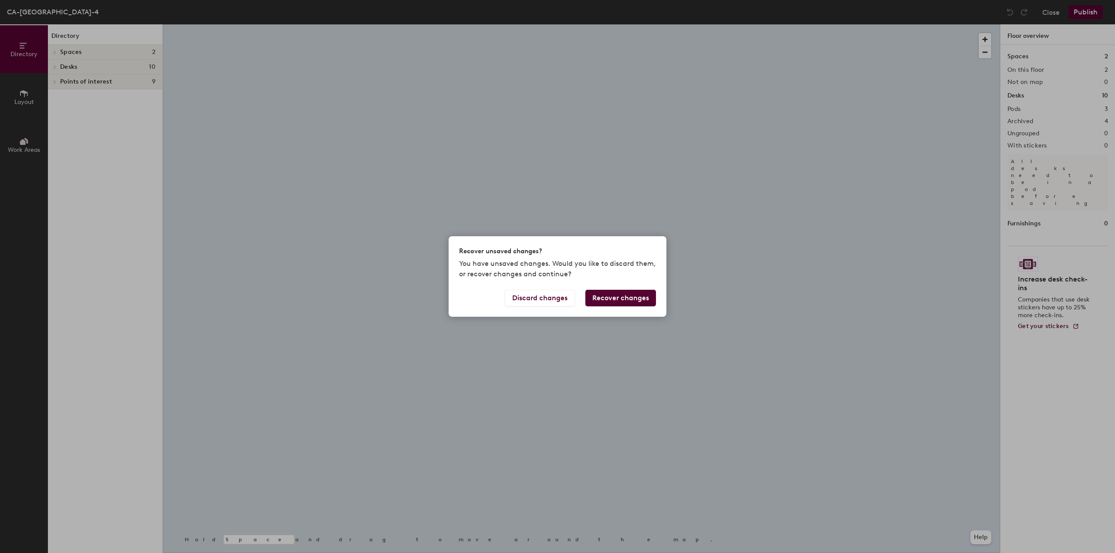
click at [608, 298] on button "Recover changes" at bounding box center [620, 298] width 71 height 17
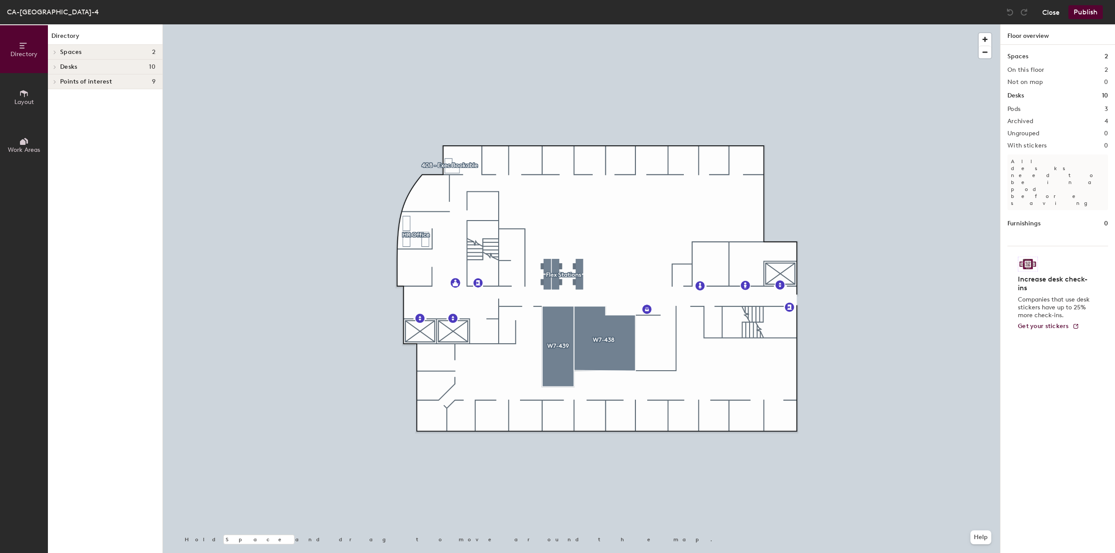
click at [1055, 14] on button "Close" at bounding box center [1050, 12] width 17 height 14
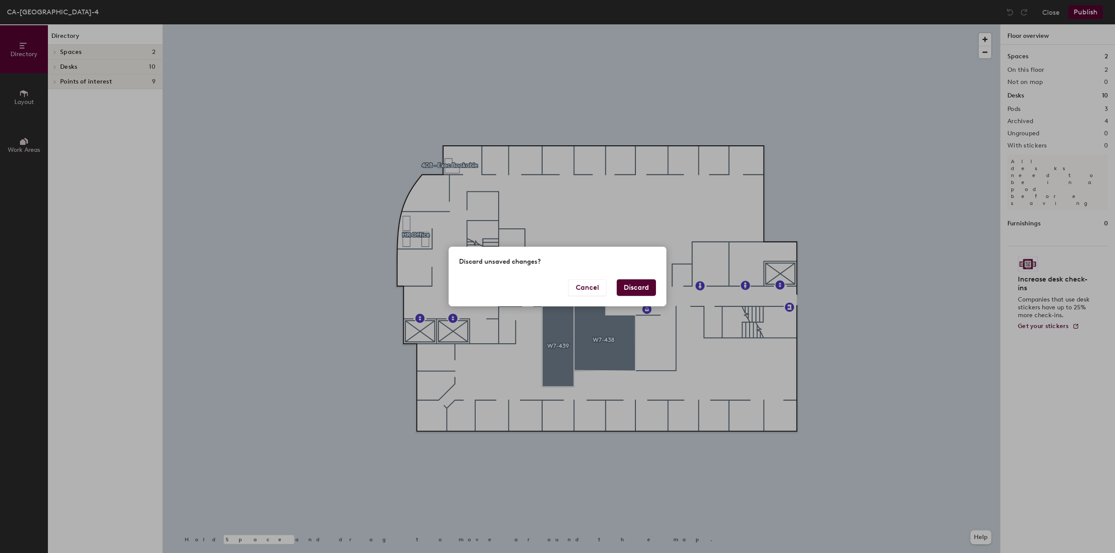
click at [643, 291] on button "Discard" at bounding box center [636, 288] width 39 height 17
